Goal: Information Seeking & Learning: Find specific fact

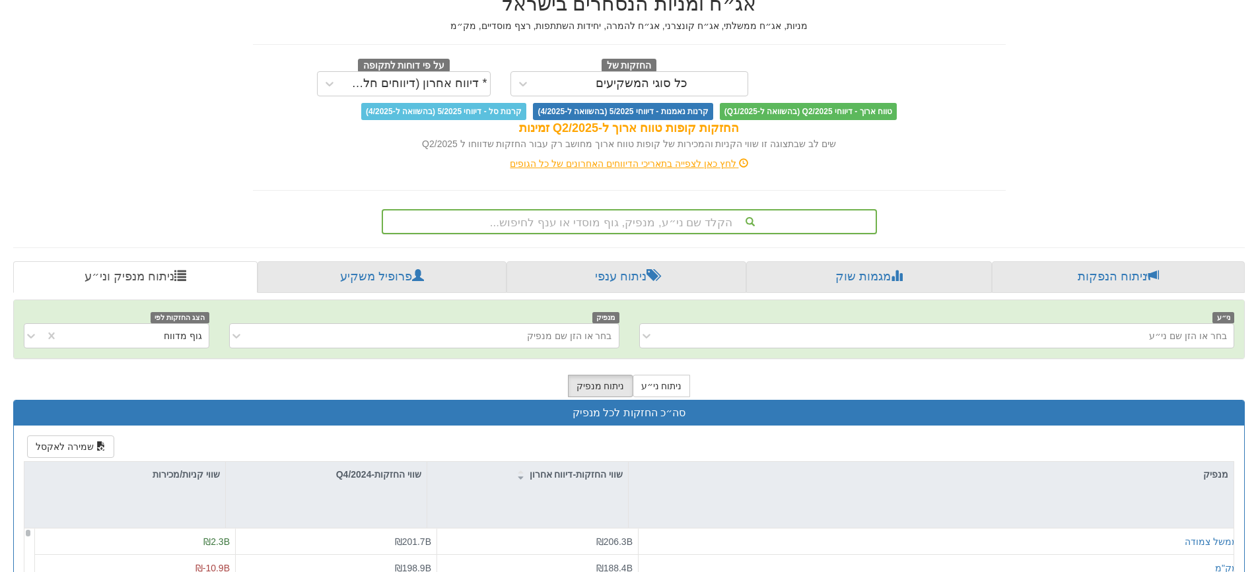
scroll to position [132, 0]
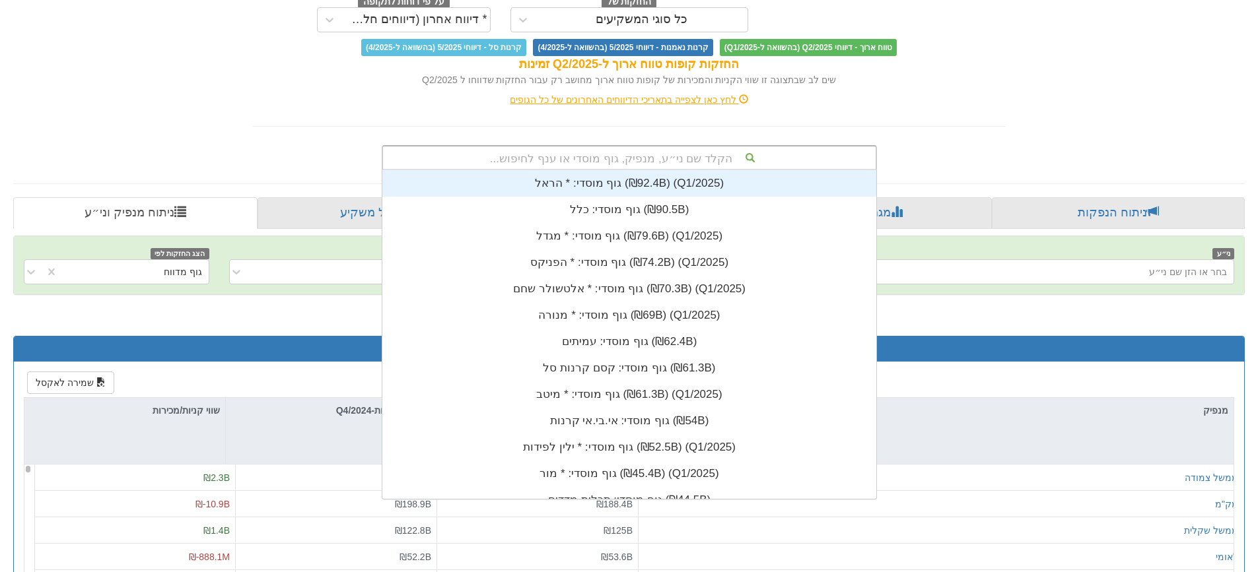
click at [670, 158] on div "הקלד שם ני״ע, מנפיק, גוף מוסדי או ענף לחיפוש..." at bounding box center [629, 158] width 493 height 22
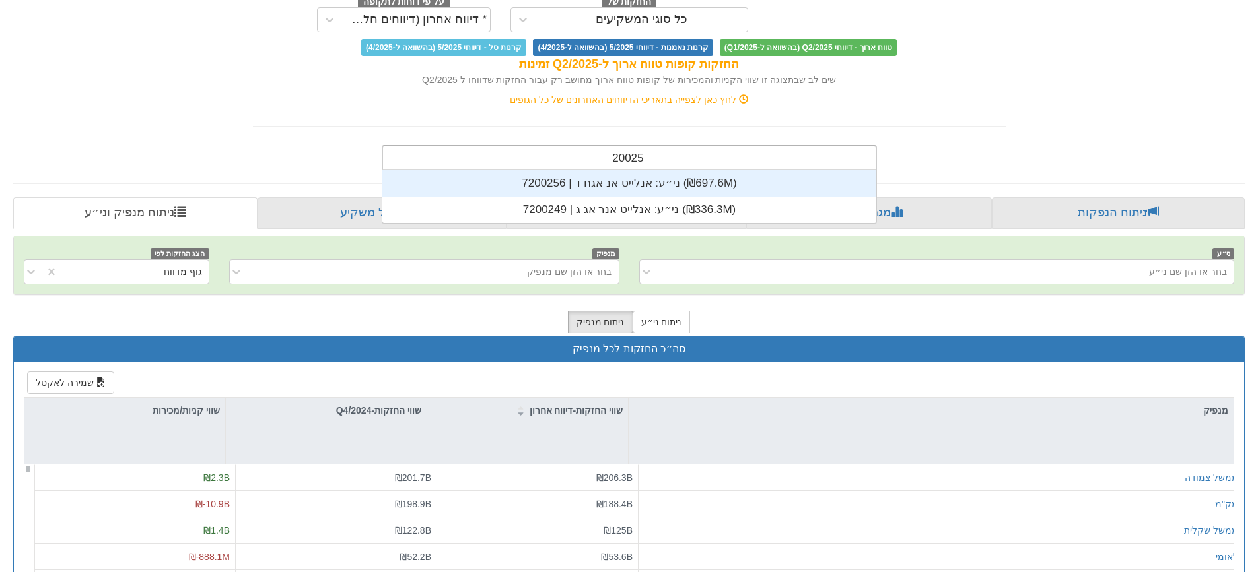
scroll to position [26, 0]
type input "7200256"
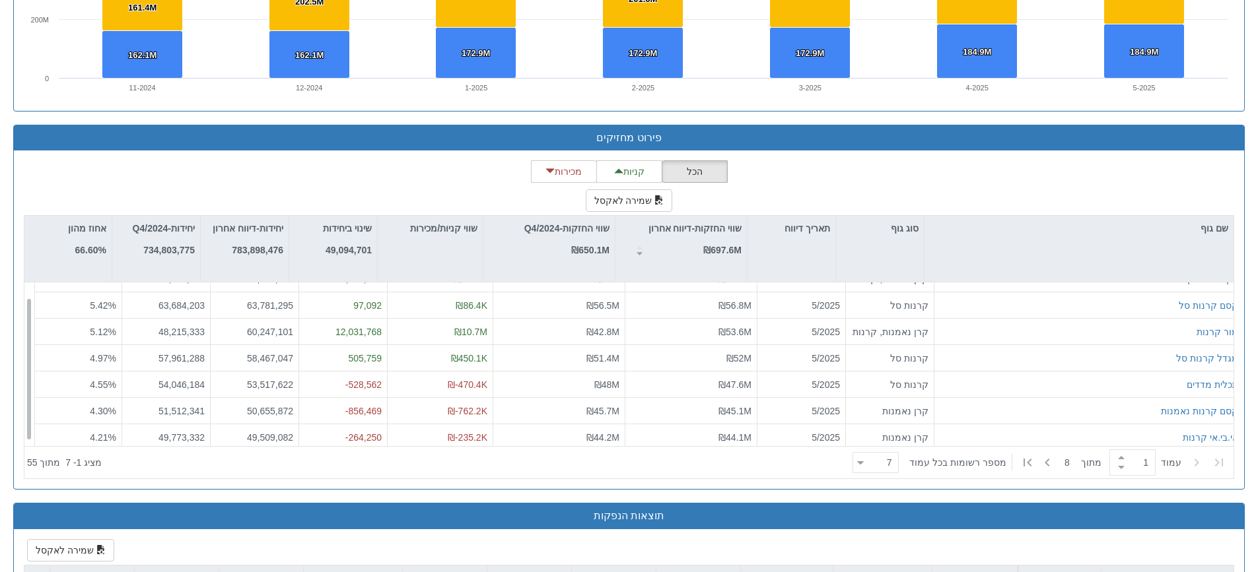
scroll to position [21, 0]
click at [1050, 467] on icon at bounding box center [1047, 463] width 16 height 16
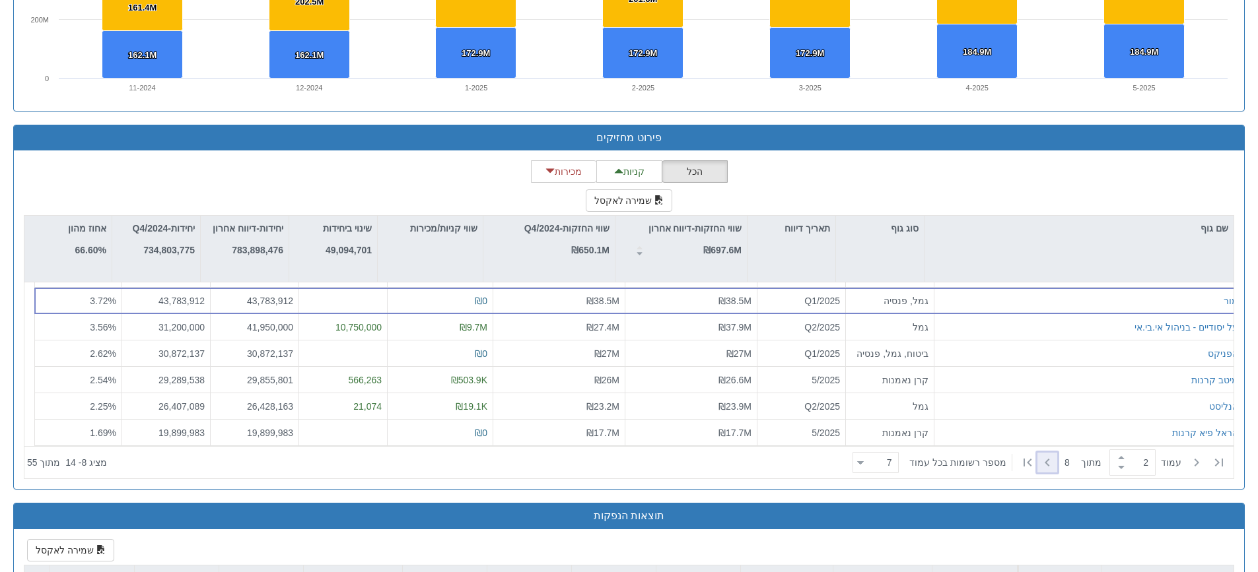
click at [1041, 460] on icon at bounding box center [1047, 463] width 16 height 16
type input "3"
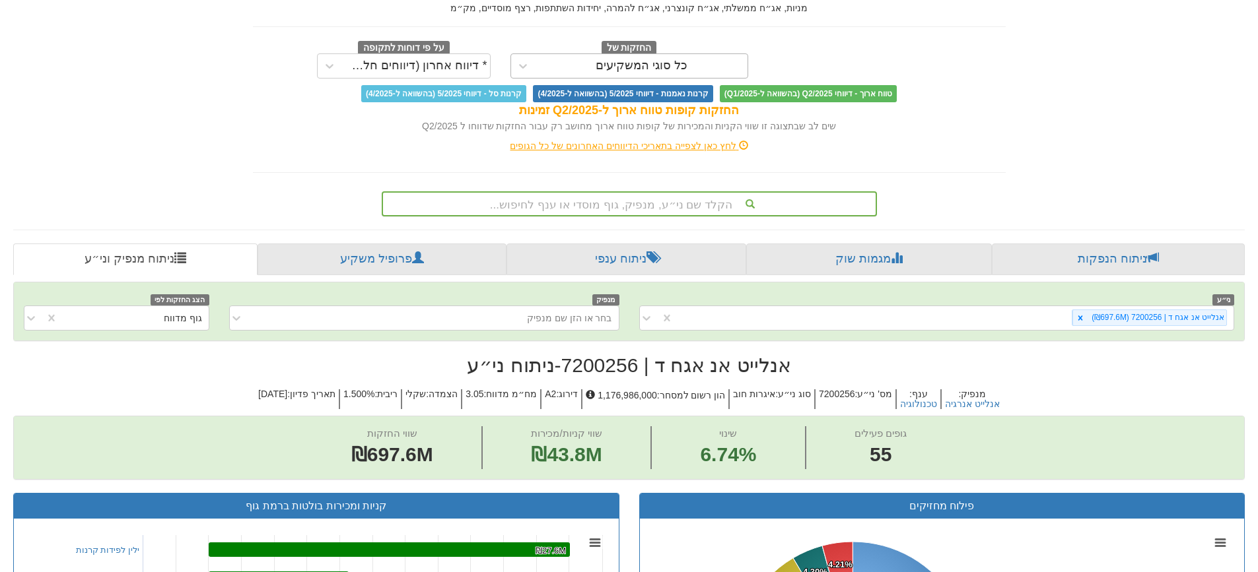
scroll to position [0, 0]
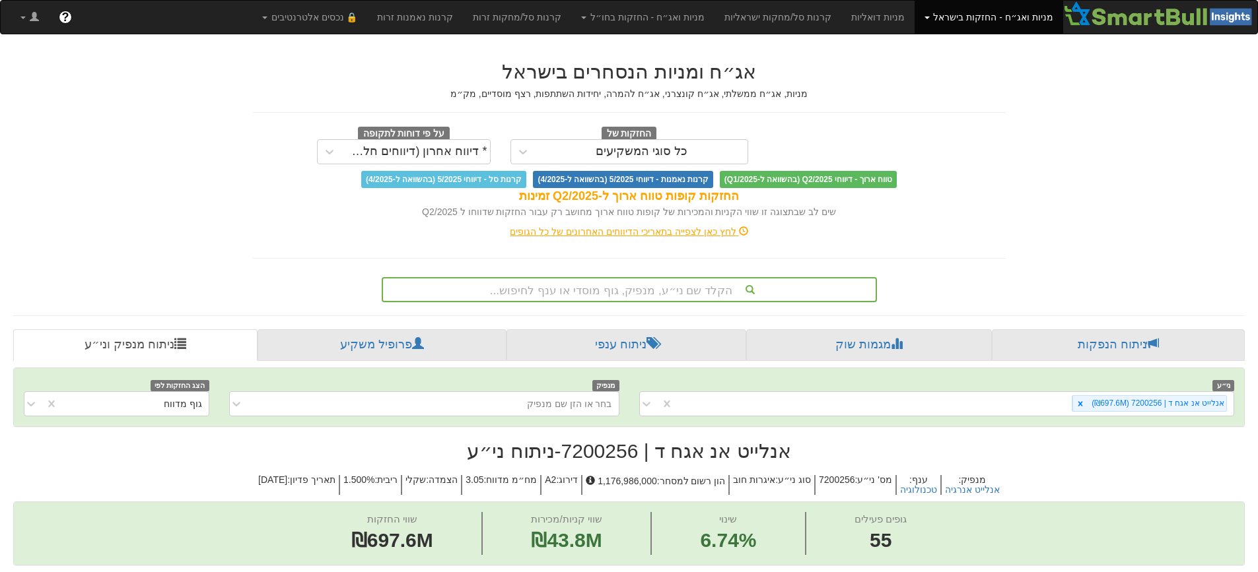
click at [614, 296] on div "הקלד שם ני״ע, מנפיק, גוף מוסדי או ענף לחיפוש..." at bounding box center [629, 289] width 495 height 25
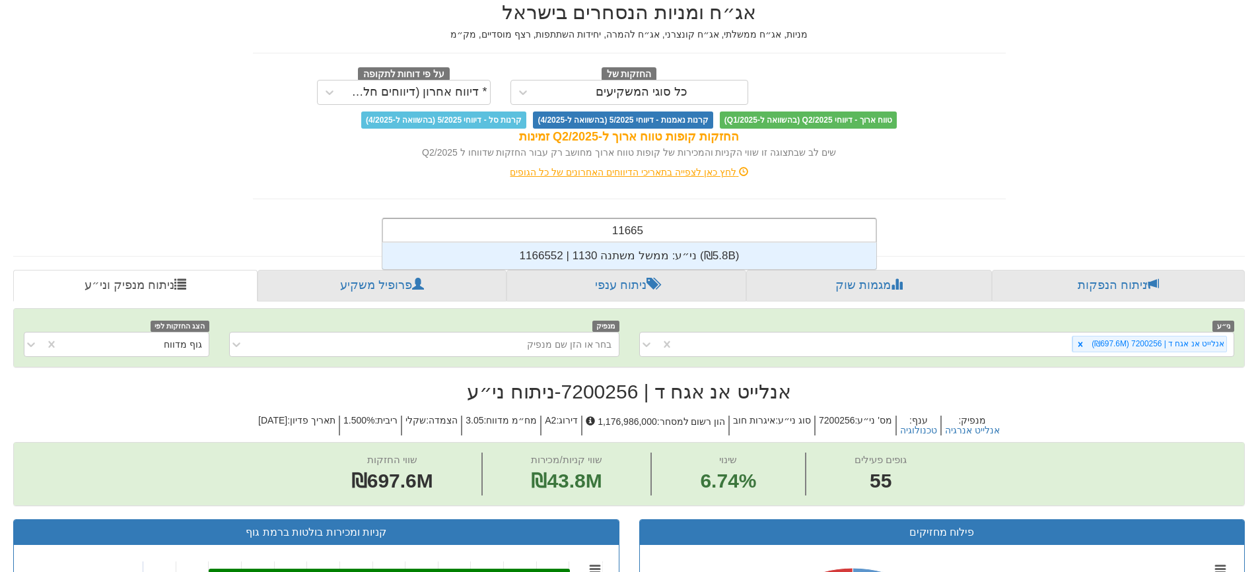
scroll to position [26, 0]
type input "1166552"
